Goal: Task Accomplishment & Management: Manage account settings

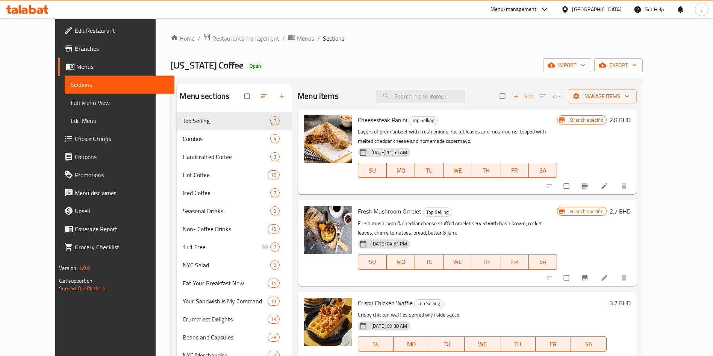
click at [75, 51] on span "Branches" at bounding box center [122, 48] width 94 height 9
click at [212, 41] on span "Restaurants management" at bounding box center [245, 38] width 67 height 9
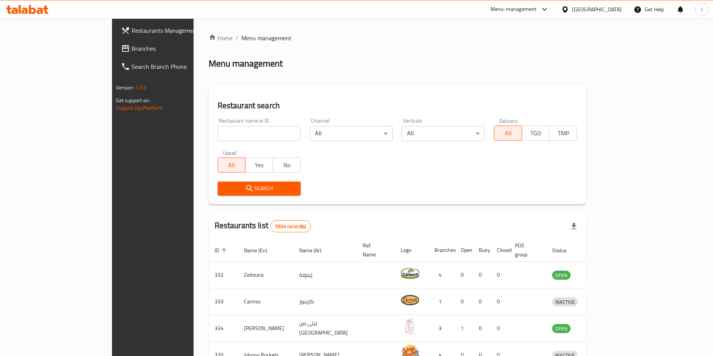
click at [239, 137] on input "search" at bounding box center [259, 133] width 83 height 15
type input "mahtab"
click button "Search" at bounding box center [259, 189] width 83 height 14
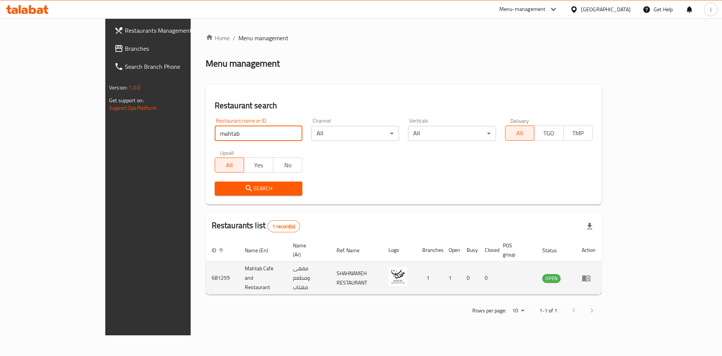
click at [595, 274] on link "enhanced table" at bounding box center [588, 278] width 14 height 9
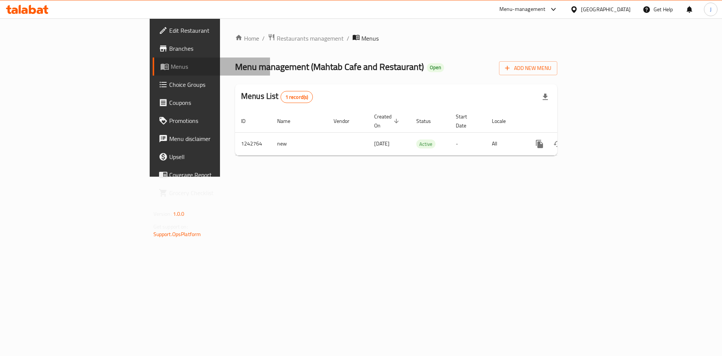
click at [171, 67] on span "Menus" at bounding box center [218, 66] width 94 height 9
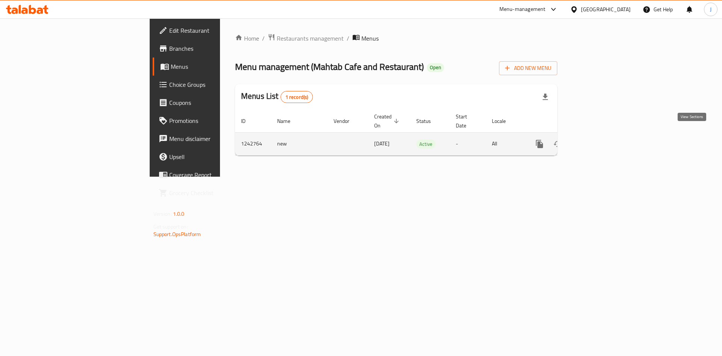
click at [598, 139] on icon "enhanced table" at bounding box center [593, 143] width 9 height 9
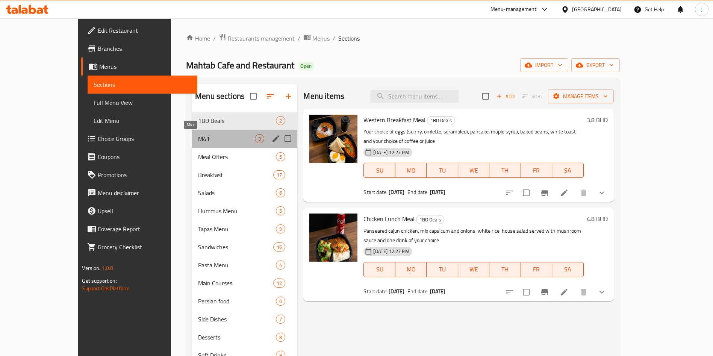
click at [204, 137] on span "M41" at bounding box center [226, 138] width 57 height 9
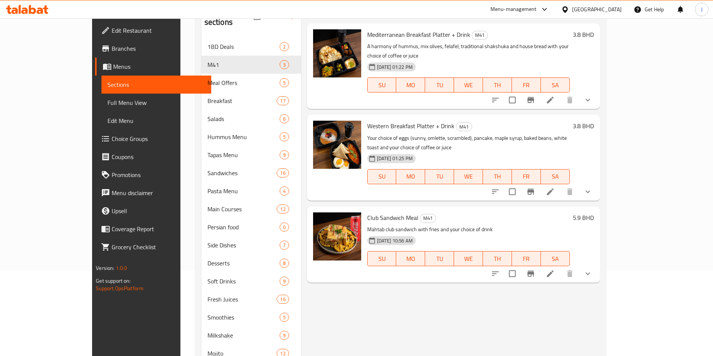
scroll to position [80, 0]
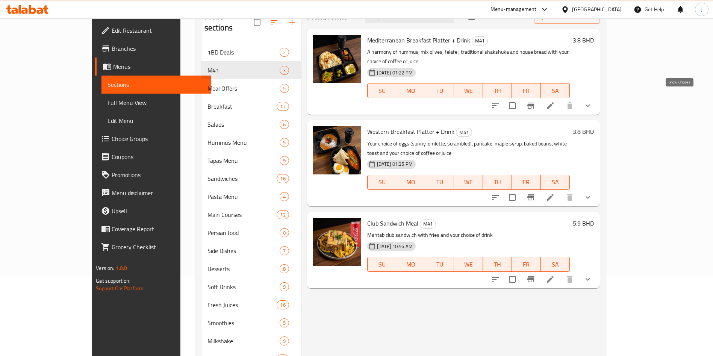
click at [592, 101] on icon "show more" at bounding box center [587, 105] width 9 height 9
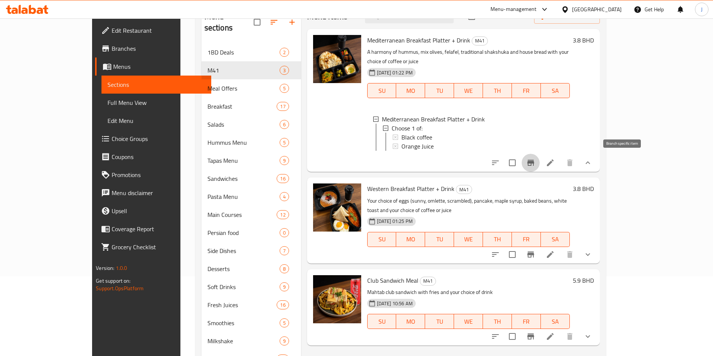
click at [535, 164] on icon "Branch-specific-item" at bounding box center [530, 162] width 9 height 9
click at [592, 250] on icon "show more" at bounding box center [587, 254] width 9 height 9
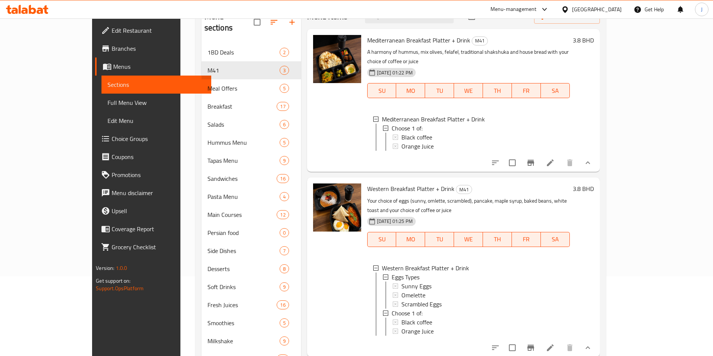
click at [535, 348] on icon "Branch-specific-item" at bounding box center [530, 347] width 9 height 9
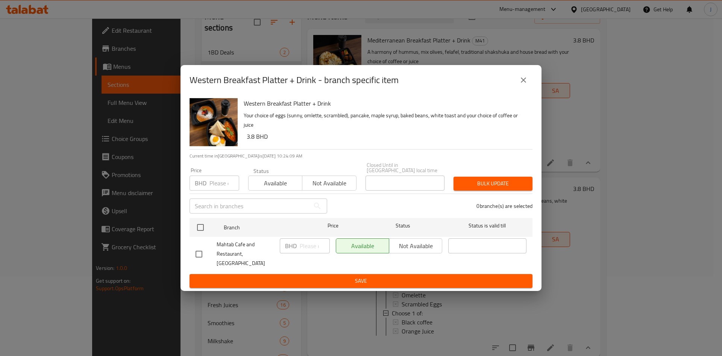
click at [640, 227] on div "Western Breakfast Platter + Drink - branch specific item Western Breakfast Plat…" at bounding box center [361, 178] width 722 height 356
click at [521, 82] on icon "close" at bounding box center [523, 80] width 9 height 9
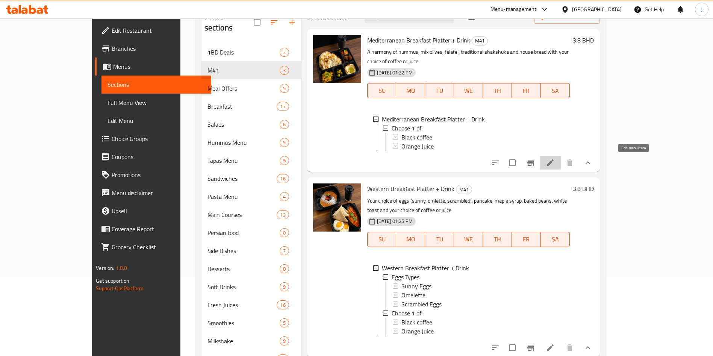
click at [555, 165] on icon at bounding box center [550, 162] width 9 height 9
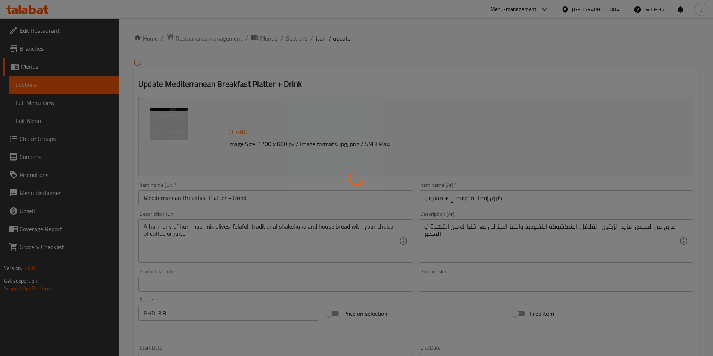
type input "اختر 1 من:"
type input "1"
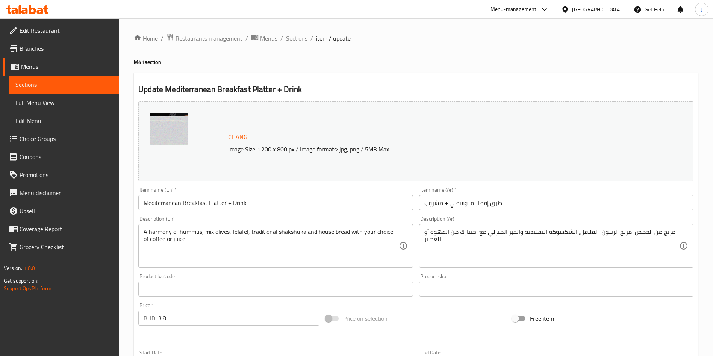
click at [298, 38] on span "Sections" at bounding box center [296, 38] width 21 height 9
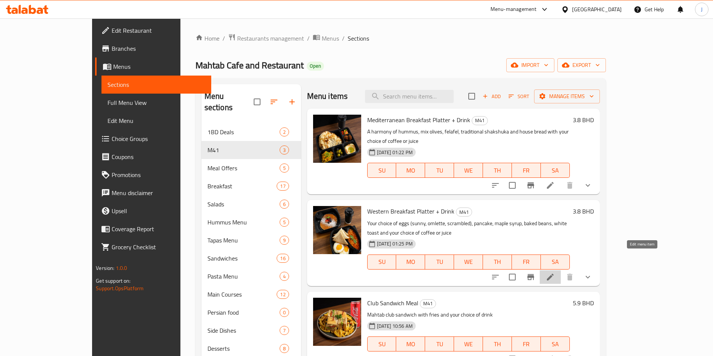
click at [554, 274] on icon at bounding box center [550, 277] width 7 height 7
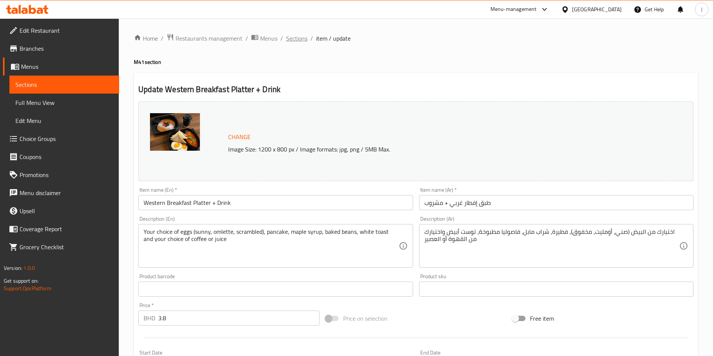
click at [297, 38] on span "Sections" at bounding box center [296, 38] width 21 height 9
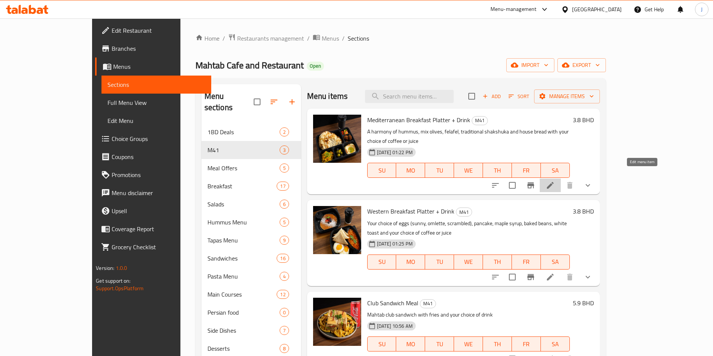
click at [555, 181] on icon at bounding box center [550, 185] width 9 height 9
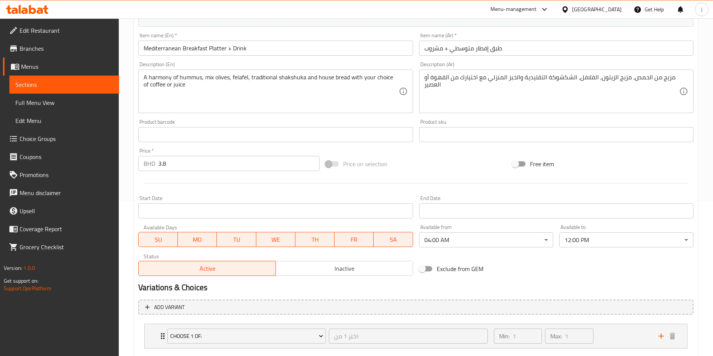
scroll to position [156, 0]
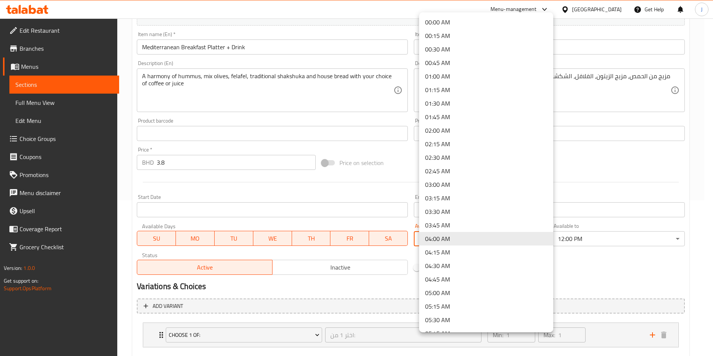
click at [524, 200] on body "​ Menu-management [GEOGRAPHIC_DATA] Get Help J Edit Restaurant Branches Menus S…" at bounding box center [356, 32] width 713 height 338
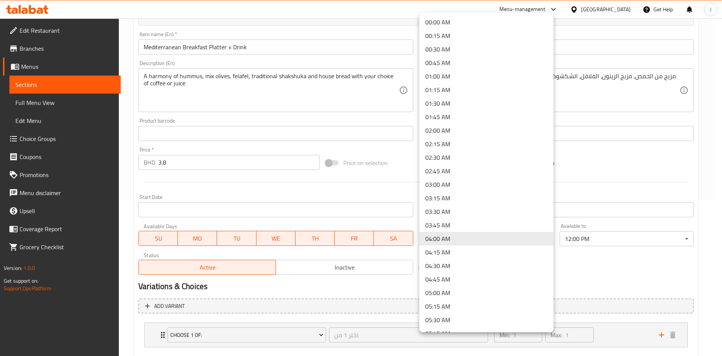
click at [638, 284] on div at bounding box center [361, 178] width 722 height 356
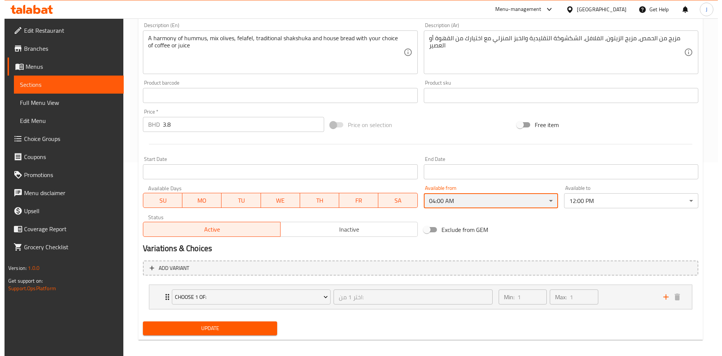
scroll to position [190, 0]
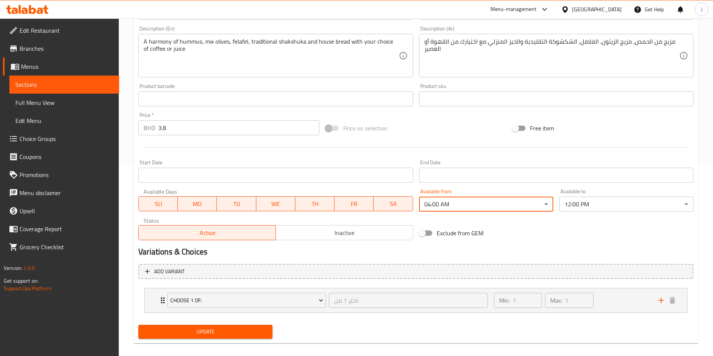
click at [399, 201] on span "SA" at bounding box center [393, 203] width 33 height 11
click at [398, 205] on span "SA" at bounding box center [393, 203] width 33 height 11
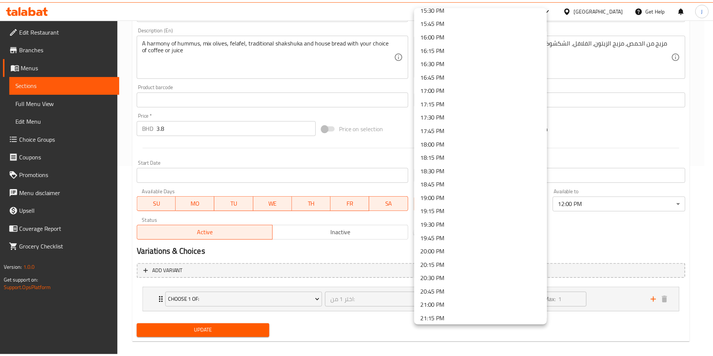
scroll to position [999, 0]
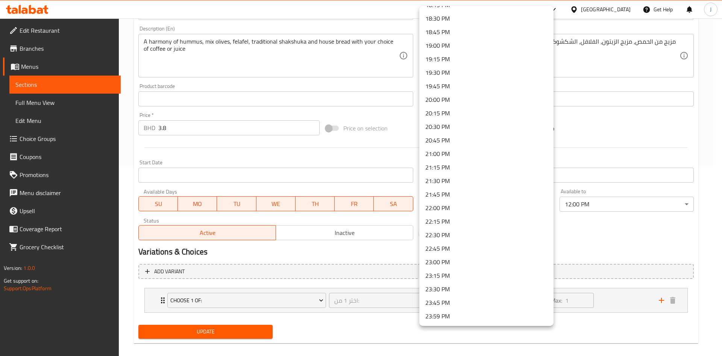
click at [637, 234] on div at bounding box center [361, 178] width 722 height 356
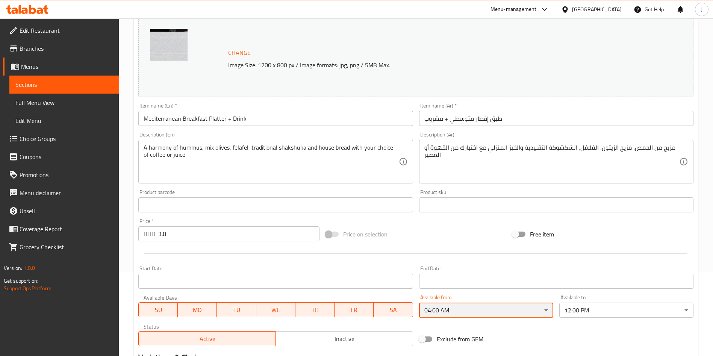
scroll to position [0, 0]
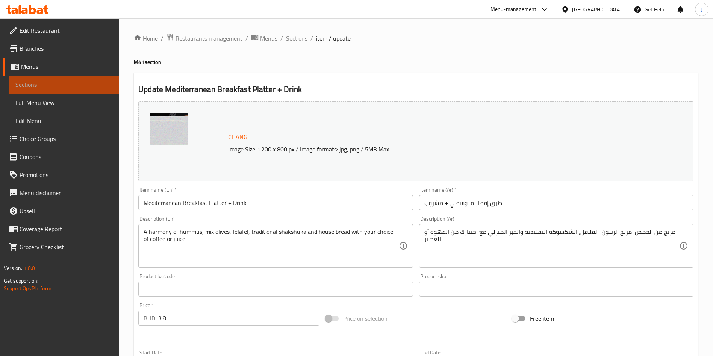
click at [61, 84] on span "Sections" at bounding box center [64, 84] width 98 height 9
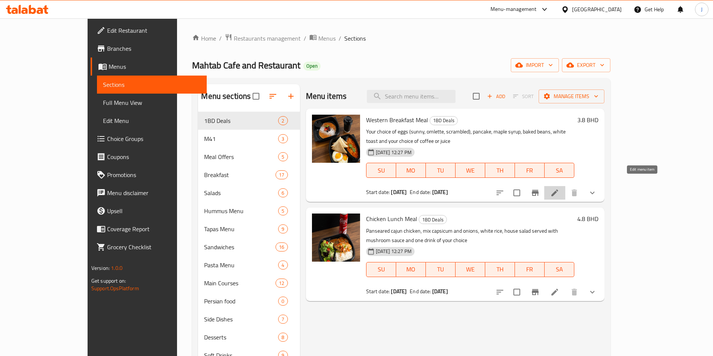
click at [558, 189] on icon at bounding box center [554, 192] width 7 height 7
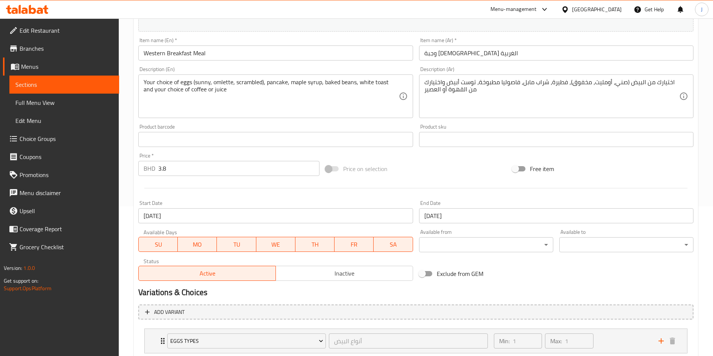
scroll to position [152, 0]
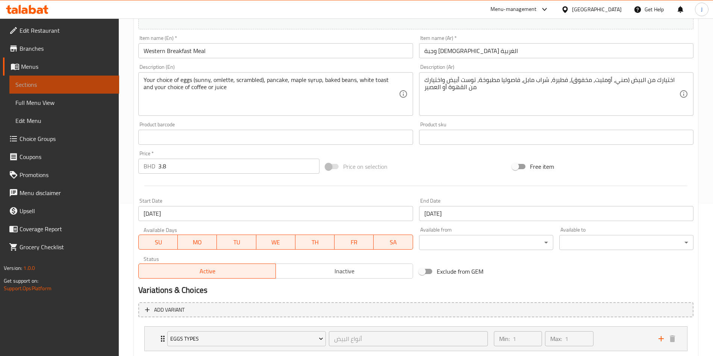
click at [61, 85] on span "Sections" at bounding box center [64, 84] width 98 height 9
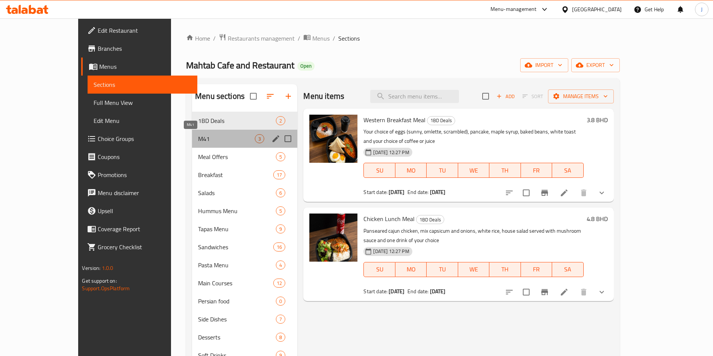
click at [198, 140] on span "M41" at bounding box center [226, 138] width 57 height 9
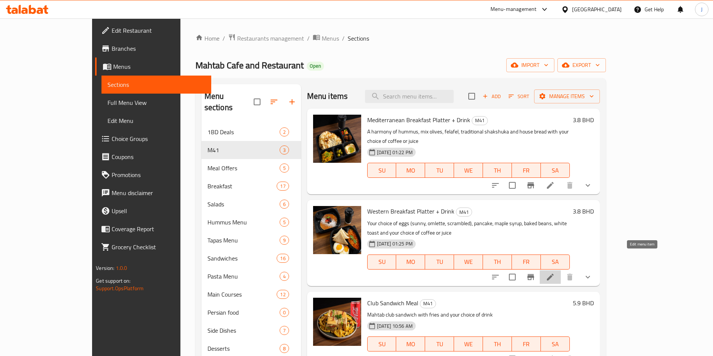
click at [554, 274] on icon at bounding box center [550, 277] width 7 height 7
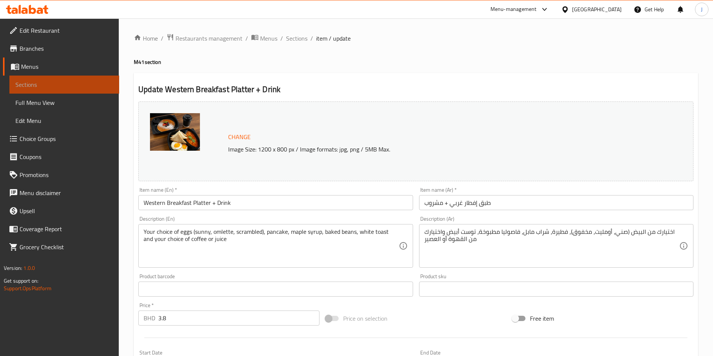
click at [81, 82] on span "Sections" at bounding box center [64, 84] width 98 height 9
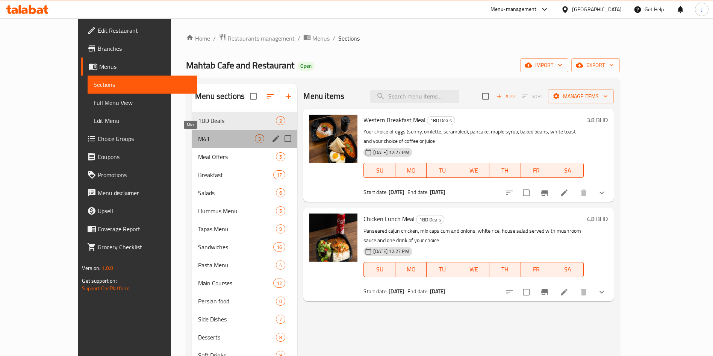
click at [198, 138] on span "M41" at bounding box center [226, 138] width 57 height 9
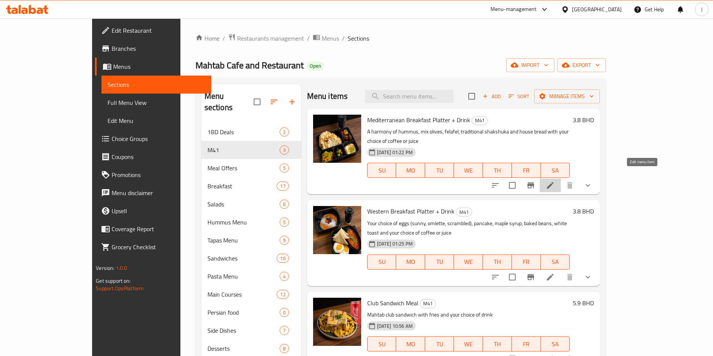
click at [555, 181] on icon at bounding box center [550, 185] width 9 height 9
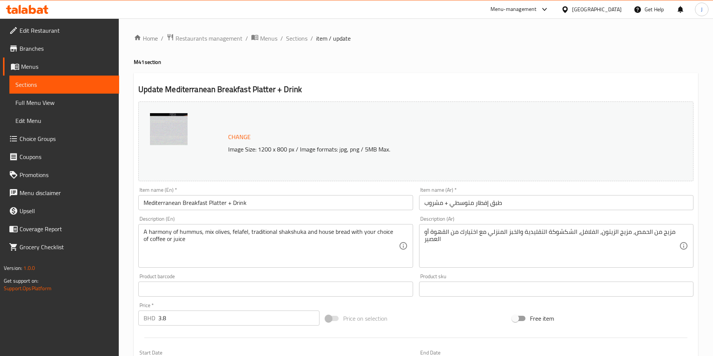
scroll to position [198, 0]
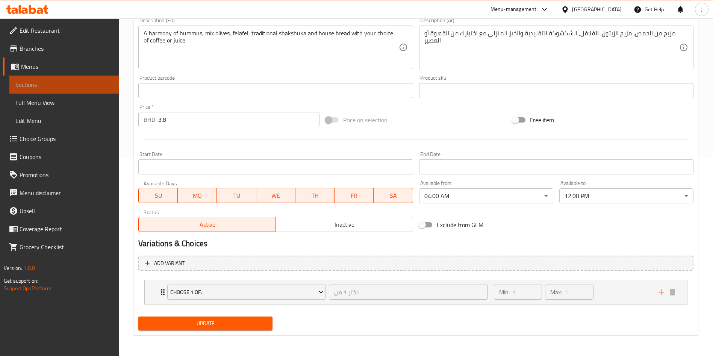
click at [45, 89] on link "Sections" at bounding box center [64, 85] width 110 height 18
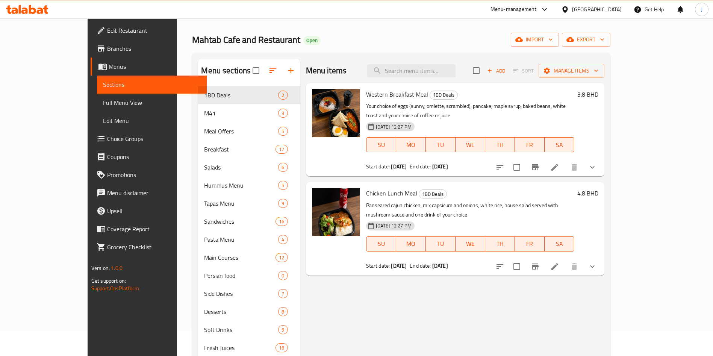
scroll to position [23, 0]
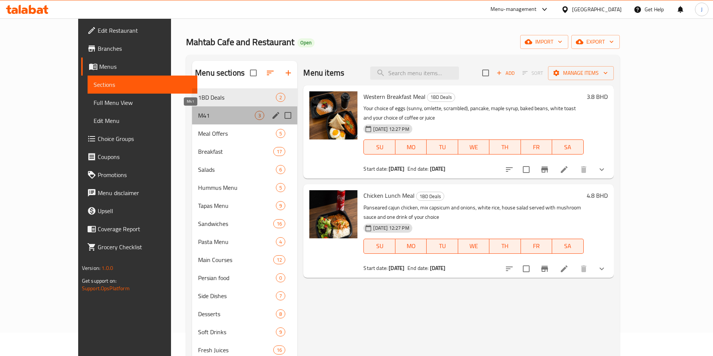
click at [198, 113] on span "M41" at bounding box center [226, 115] width 57 height 9
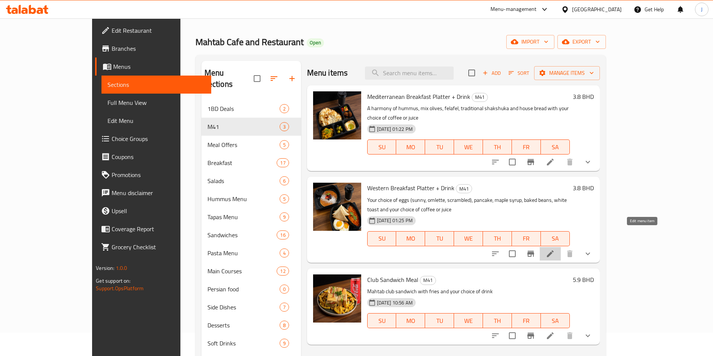
click at [555, 249] on icon at bounding box center [550, 253] width 9 height 9
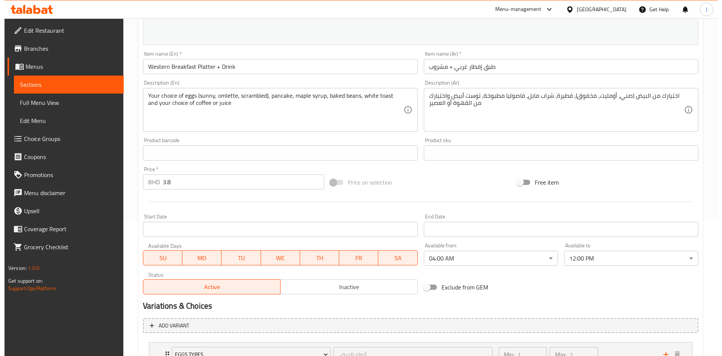
scroll to position [136, 0]
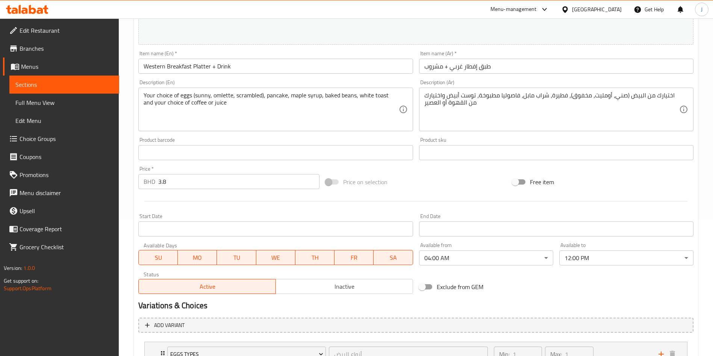
click at [538, 219] on body "​ Menu-management [GEOGRAPHIC_DATA] Get Help J Edit Restaurant Branches Menus S…" at bounding box center [356, 51] width 713 height 338
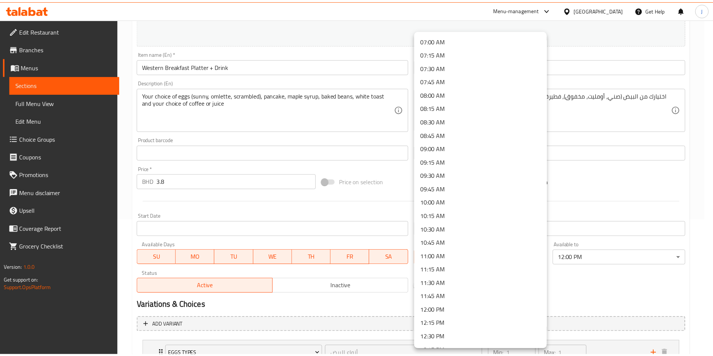
scroll to position [0, 0]
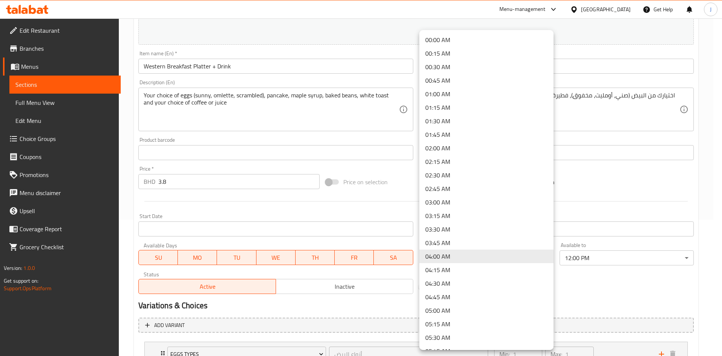
click at [59, 85] on div at bounding box center [361, 178] width 722 height 356
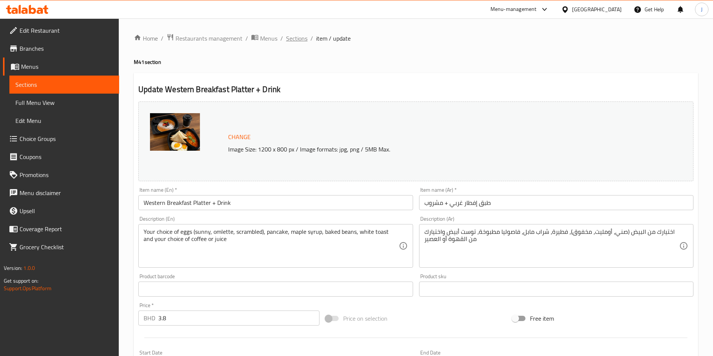
click at [297, 34] on span "Sections" at bounding box center [296, 38] width 21 height 9
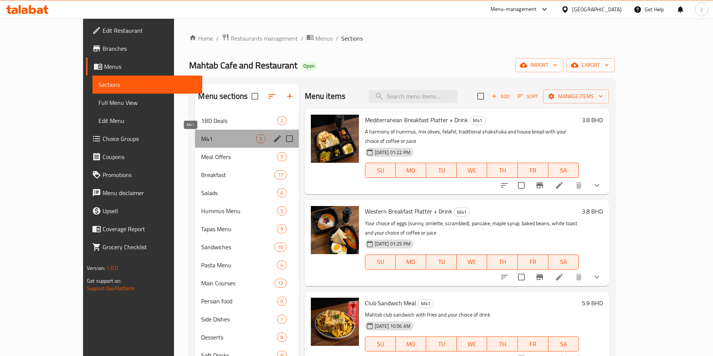
click at [201, 136] on span "M41" at bounding box center [228, 138] width 55 height 9
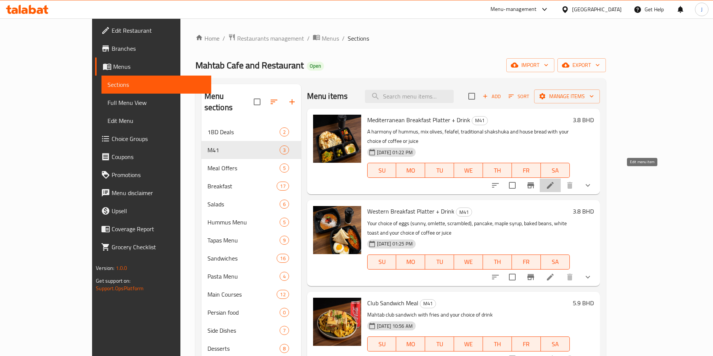
click at [555, 181] on icon at bounding box center [550, 185] width 9 height 9
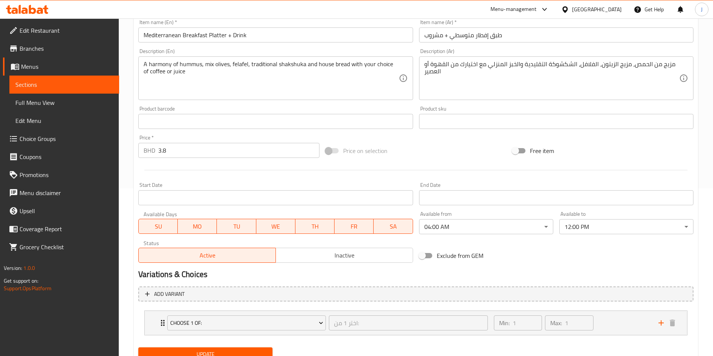
scroll to position [198, 0]
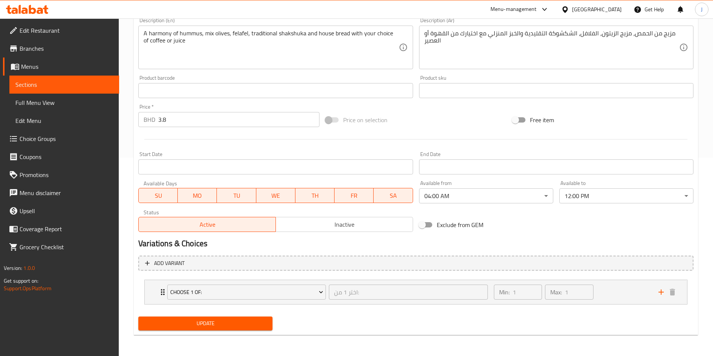
click at [402, 198] on span "SA" at bounding box center [393, 195] width 33 height 11
click at [387, 197] on span "SA" at bounding box center [393, 195] width 33 height 11
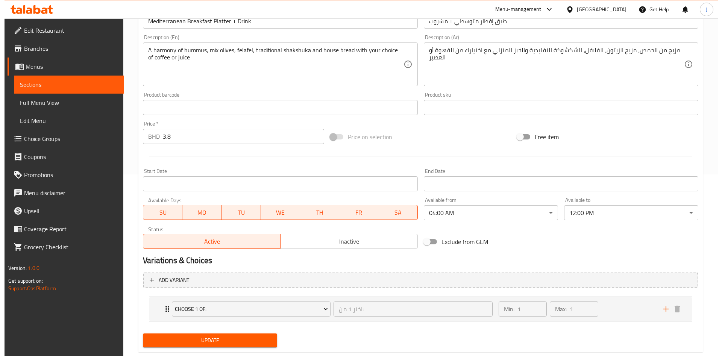
scroll to position [182, 0]
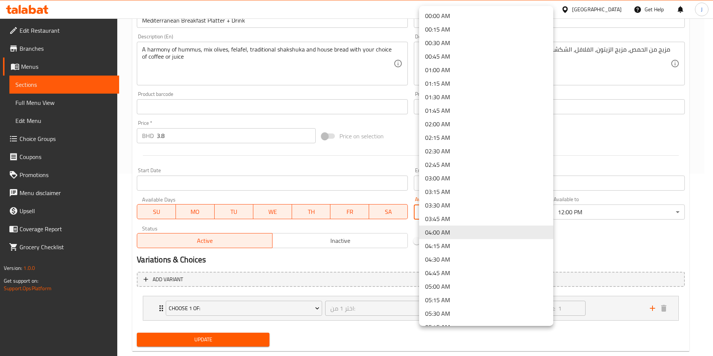
click at [505, 174] on body "​ Menu-management [GEOGRAPHIC_DATA] Get Help J Edit Restaurant Branches Menus S…" at bounding box center [356, 5] width 713 height 338
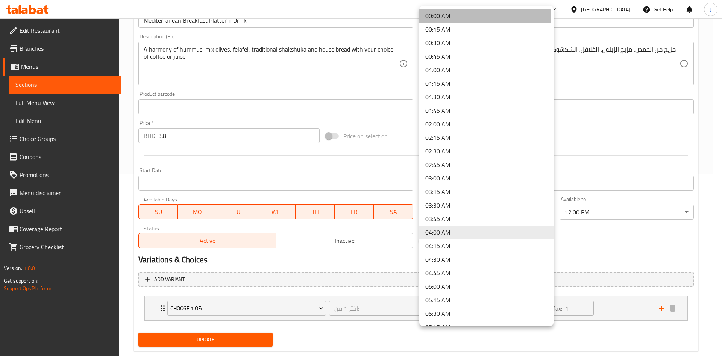
click at [484, 16] on li "00:00 AM" at bounding box center [486, 16] width 134 height 14
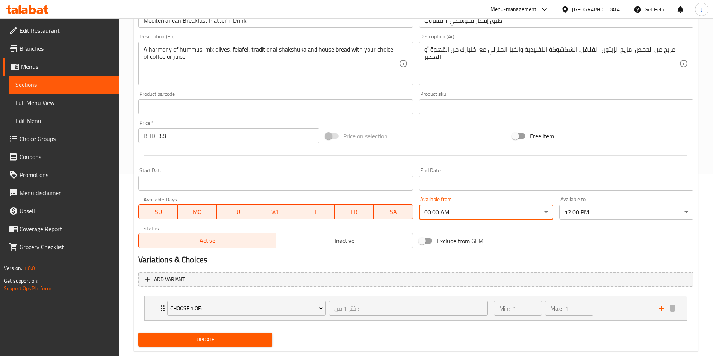
click at [622, 174] on body "​ Menu-management [GEOGRAPHIC_DATA] Get Help J Edit Restaurant Branches Menus S…" at bounding box center [356, 5] width 713 height 338
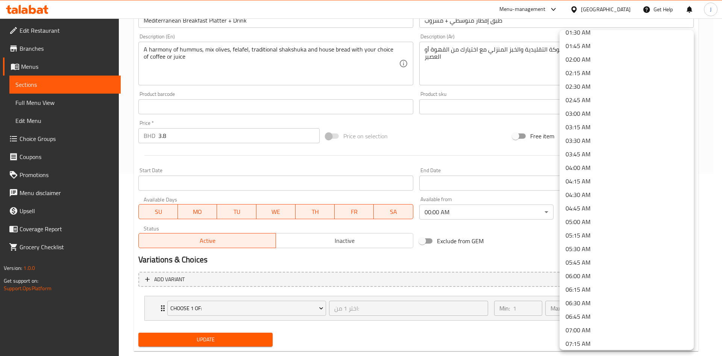
scroll to position [88, 0]
click at [511, 194] on div at bounding box center [361, 178] width 722 height 356
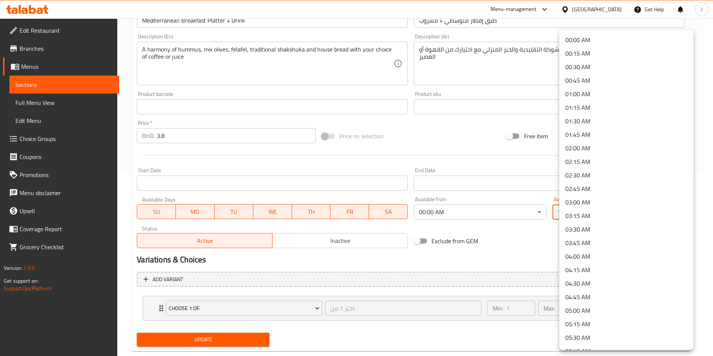
click at [572, 174] on body "​ Menu-management [GEOGRAPHIC_DATA] Get Help J Edit Restaurant Branches Menus S…" at bounding box center [356, 5] width 713 height 338
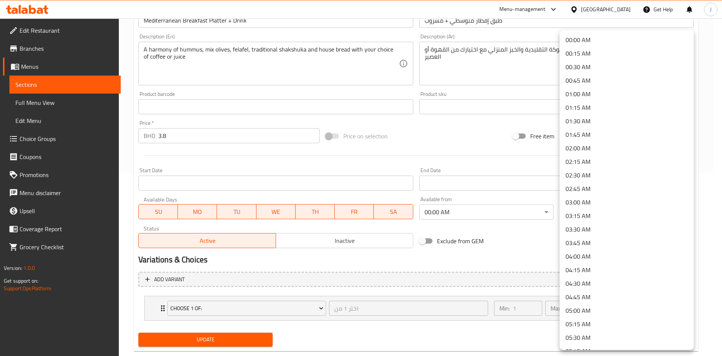
scroll to position [499, 0]
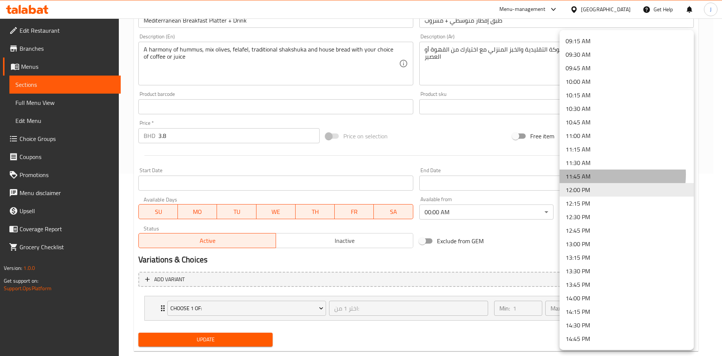
click at [601, 174] on li "11:45 AM" at bounding box center [626, 177] width 134 height 14
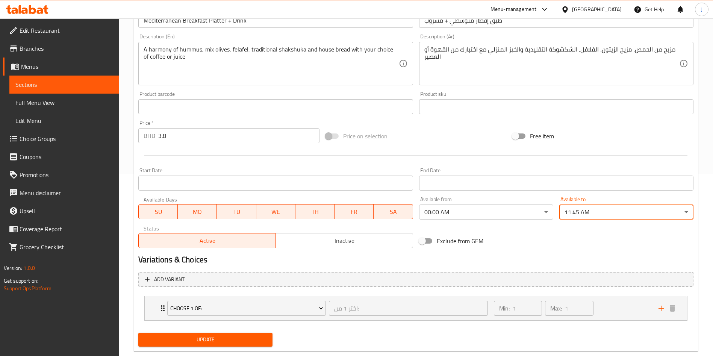
click at [578, 174] on body "​ Menu-management [GEOGRAPHIC_DATA] Get Help J Edit Restaurant Branches Menus S…" at bounding box center [356, 5] width 713 height 338
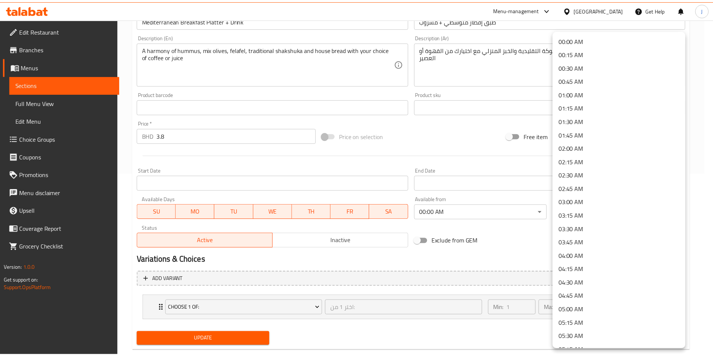
scroll to position [486, 0]
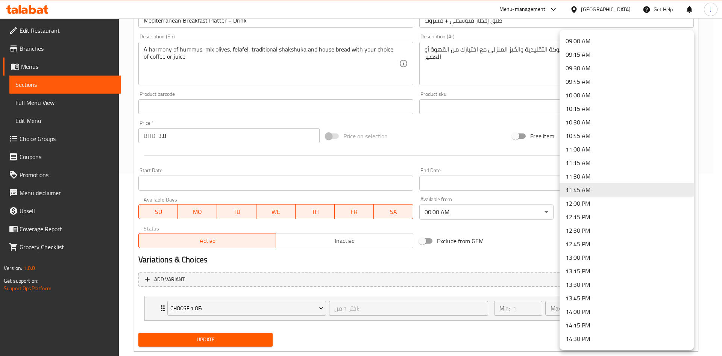
click at [537, 246] on div at bounding box center [361, 178] width 722 height 356
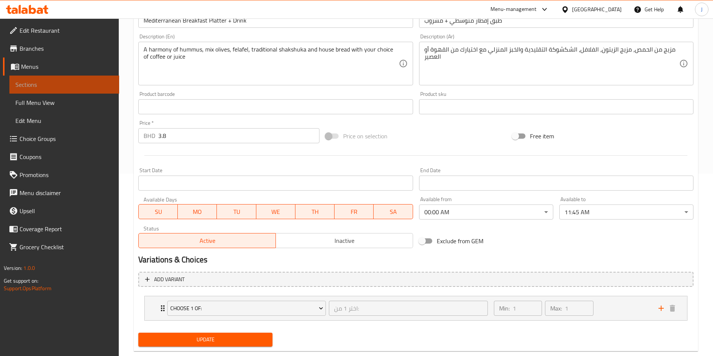
click at [64, 85] on span "Sections" at bounding box center [64, 84] width 98 height 9
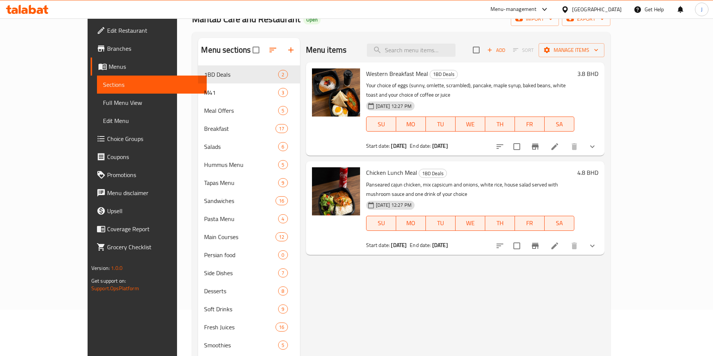
scroll to position [45, 0]
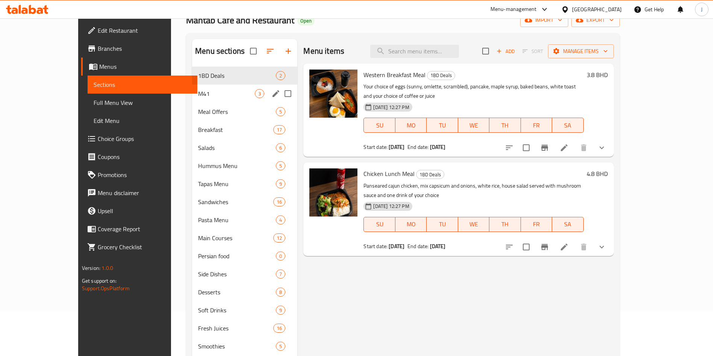
click at [198, 92] on span "M41" at bounding box center [226, 93] width 57 height 9
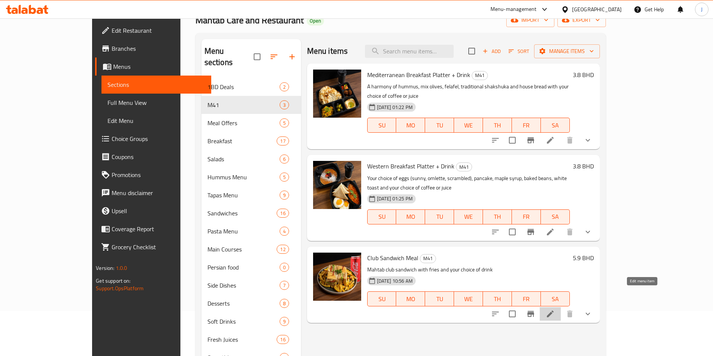
click at [554, 310] on icon at bounding box center [550, 313] width 7 height 7
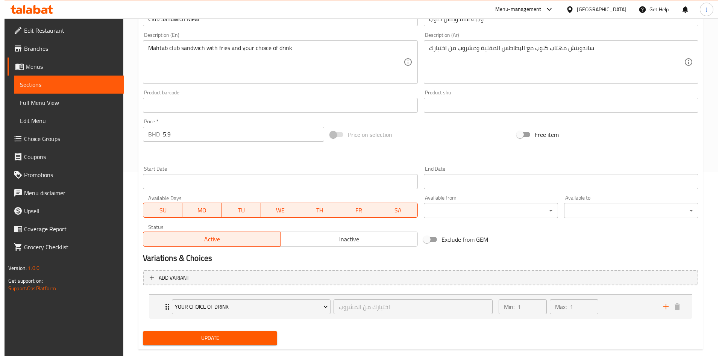
scroll to position [198, 0]
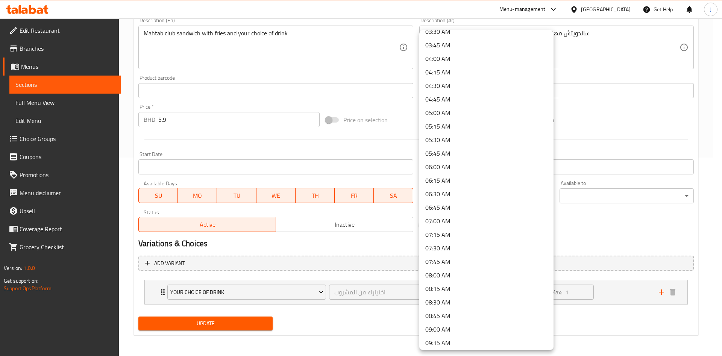
scroll to position [0, 0]
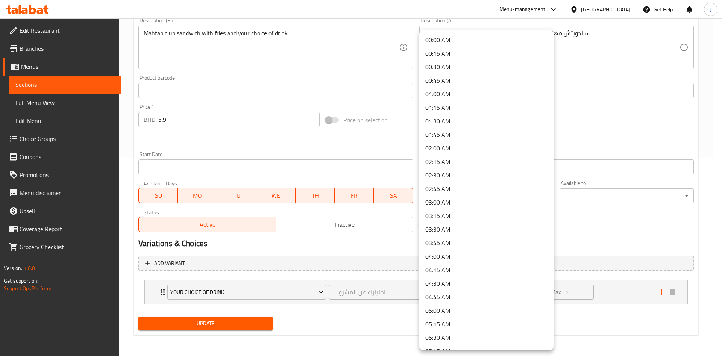
click at [633, 234] on div at bounding box center [361, 178] width 722 height 356
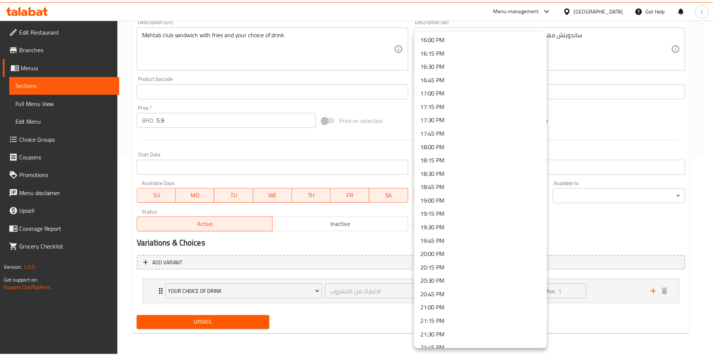
scroll to position [999, 0]
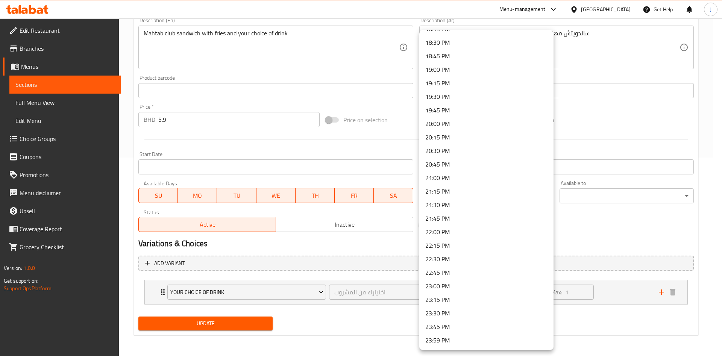
click at [614, 239] on div at bounding box center [361, 178] width 722 height 356
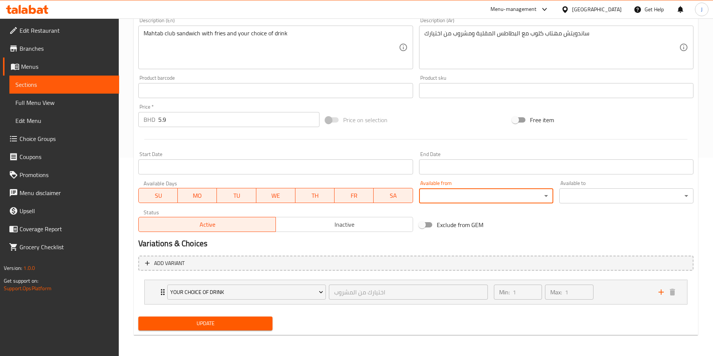
click at [541, 234] on div "Exclude from GEM" at bounding box center [509, 225] width 187 height 20
